Goal: Information Seeking & Learning: Learn about a topic

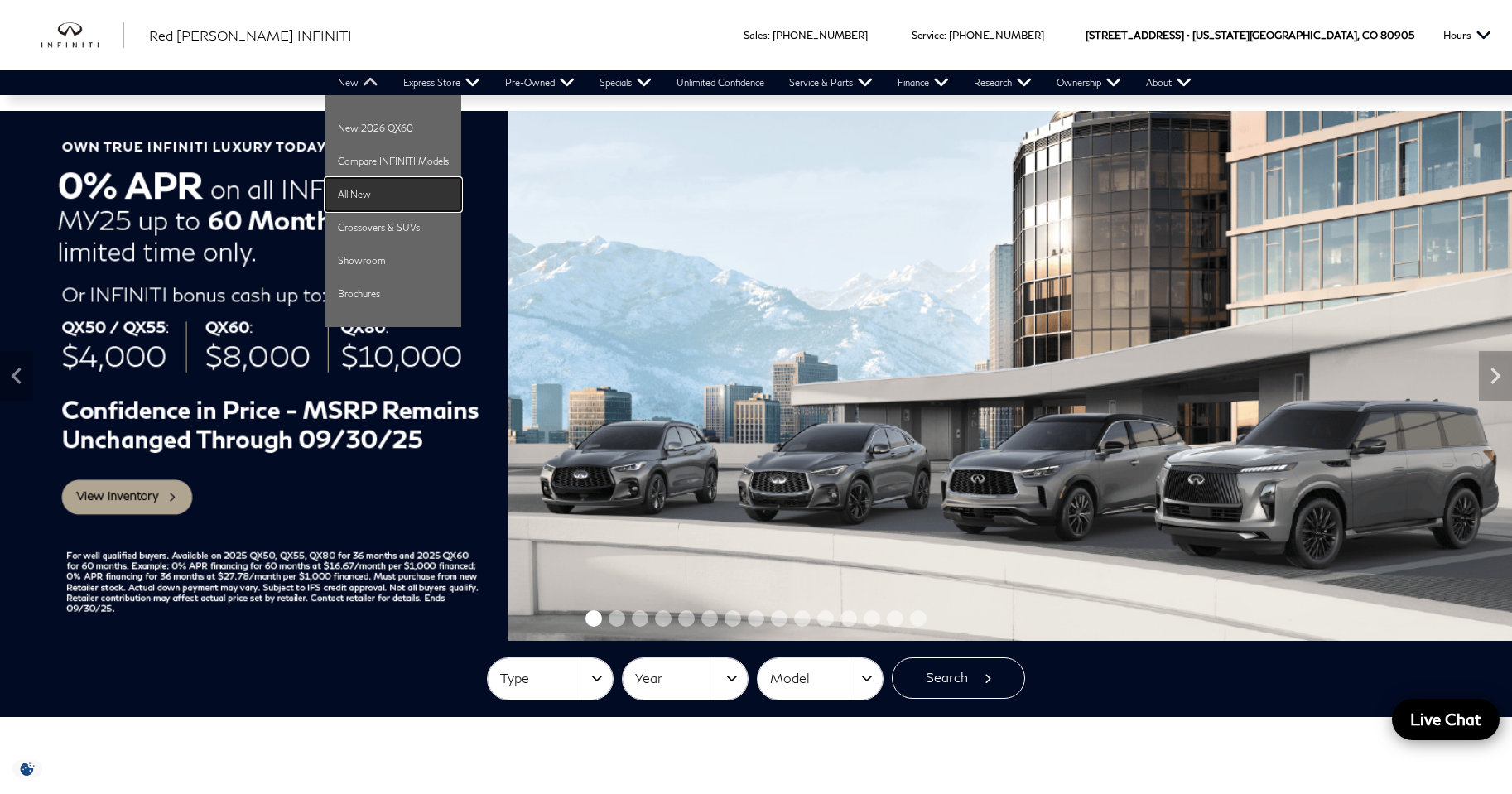
click at [343, 195] on link "All New" at bounding box center [392, 194] width 136 height 33
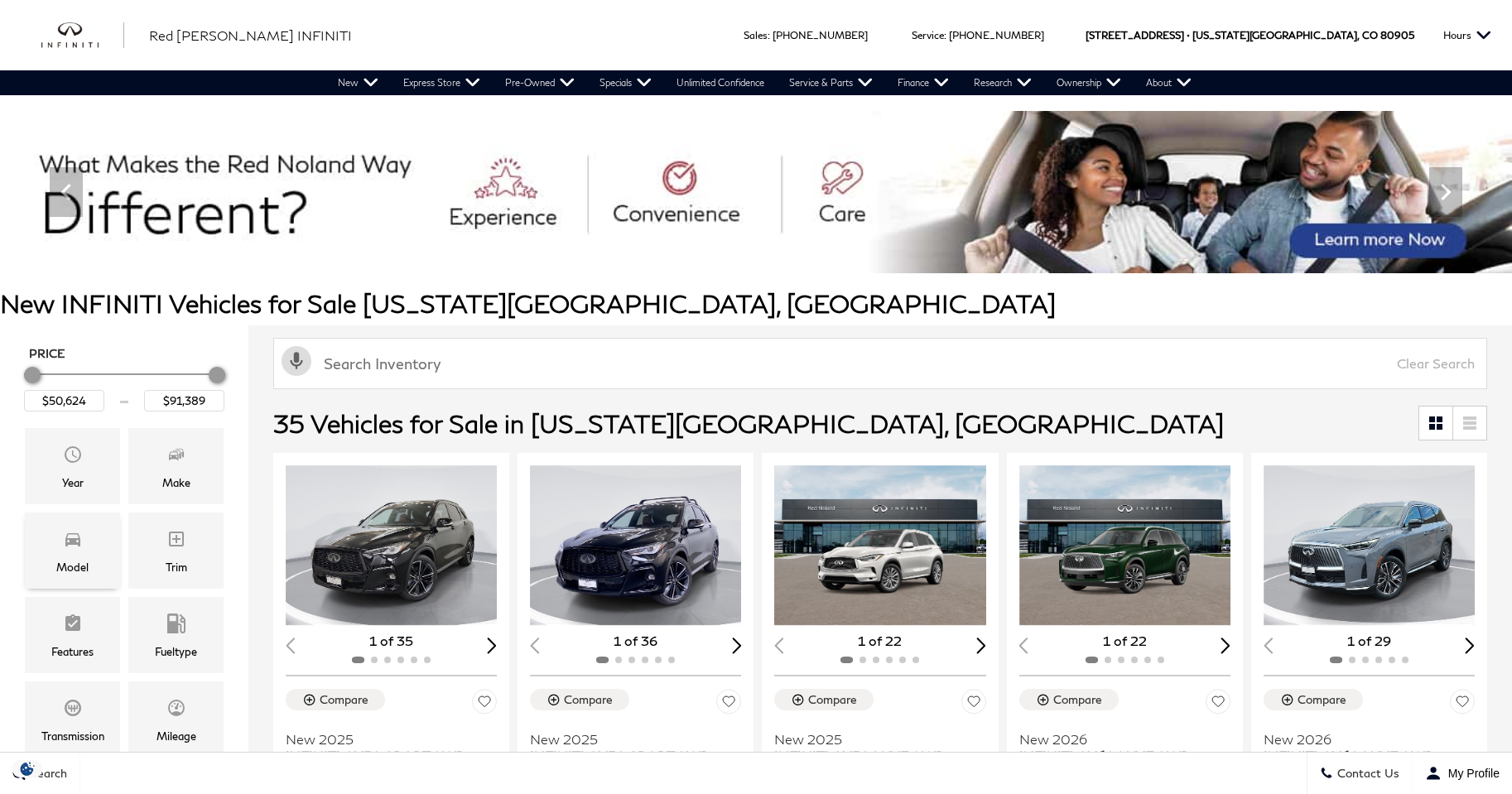
click at [95, 535] on div "Model" at bounding box center [73, 550] width 95 height 76
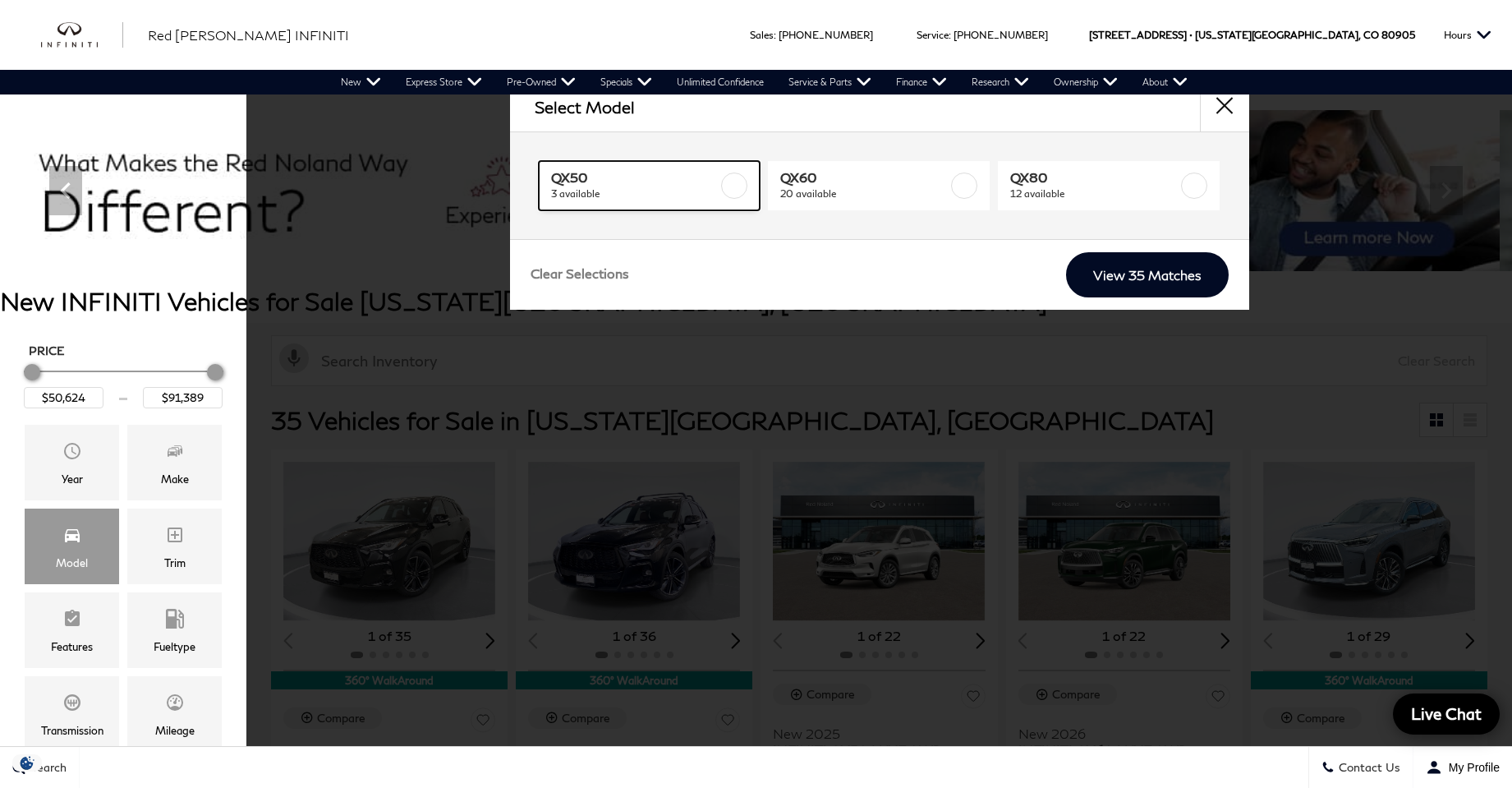
click at [730, 196] on label at bounding box center [734, 186] width 26 height 26
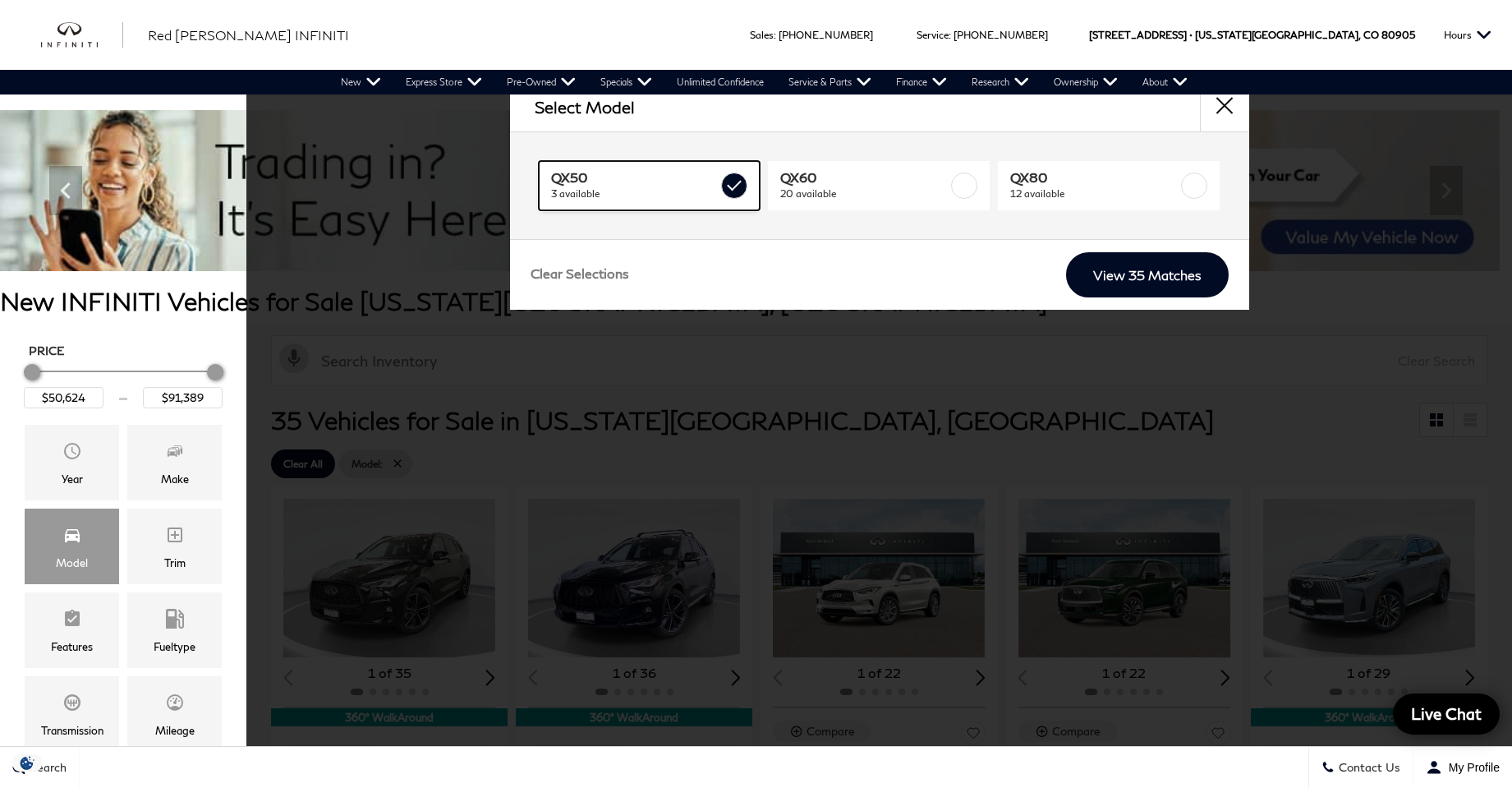
type input "$54,859"
checkbox input "true"
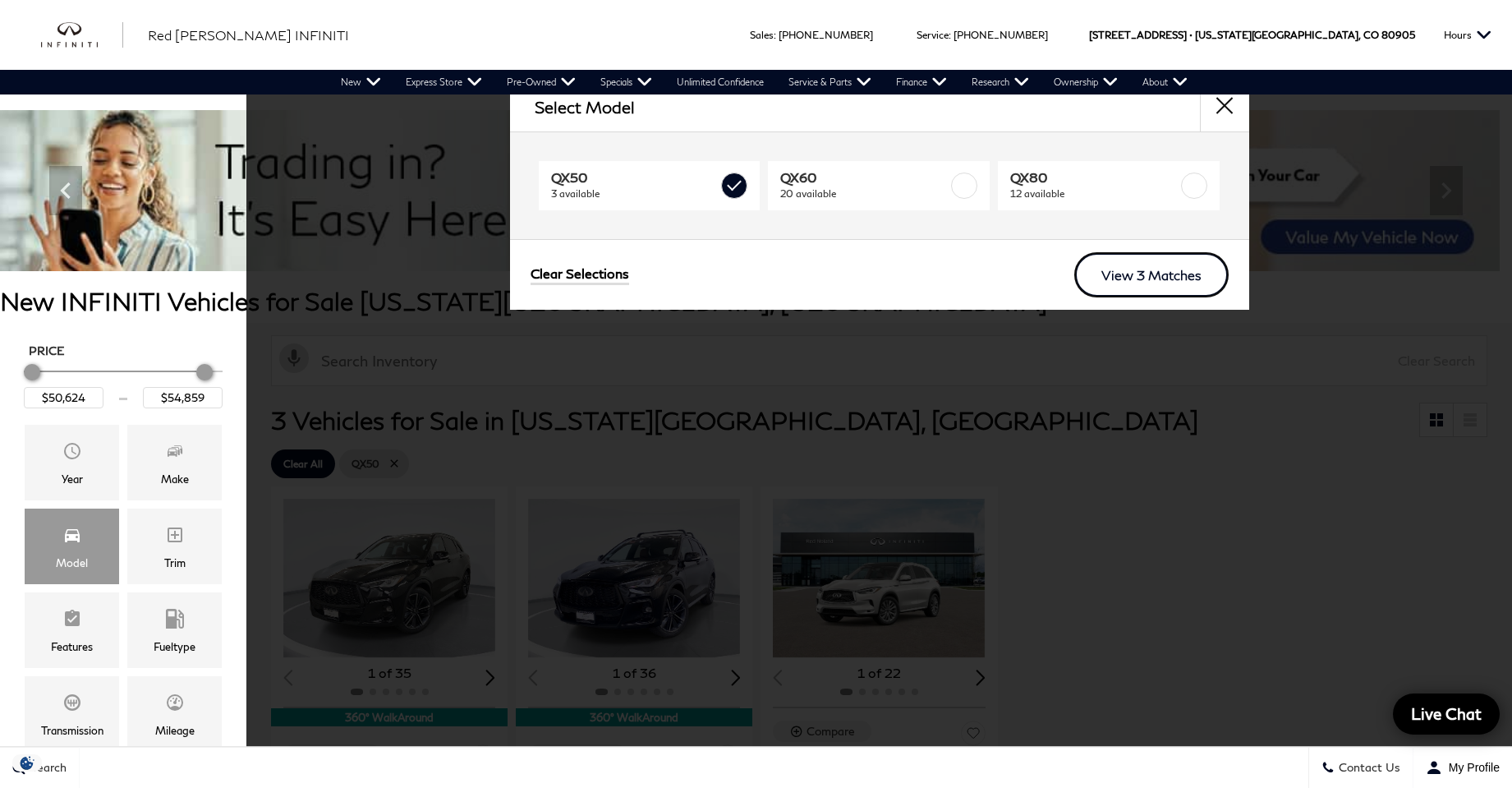
click at [1140, 291] on link "View 3 Matches" at bounding box center [1152, 274] width 154 height 46
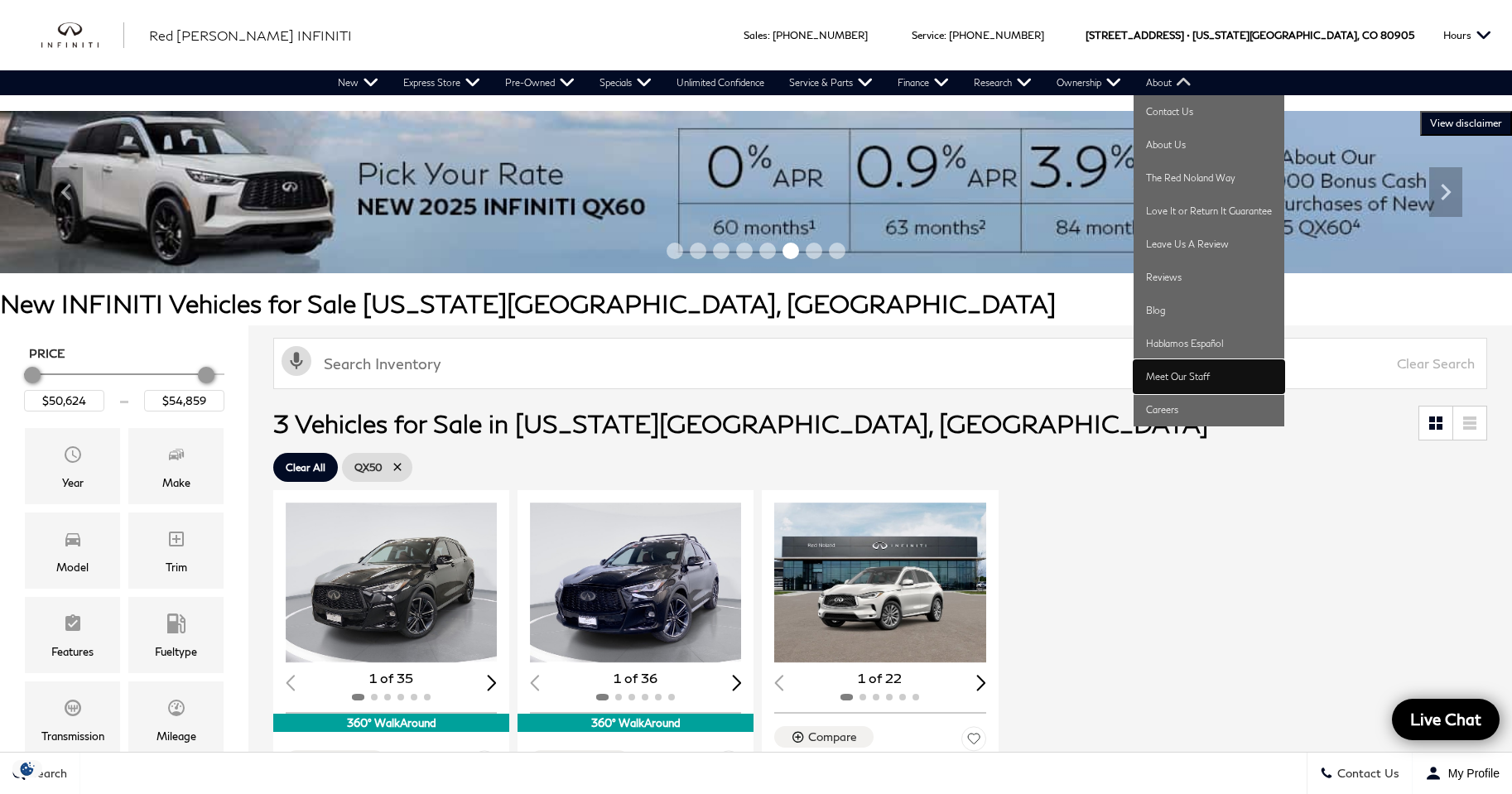
click at [1198, 377] on link "Meet Our Staff" at bounding box center [1208, 376] width 151 height 33
